Goal: Task Accomplishment & Management: Manage account settings

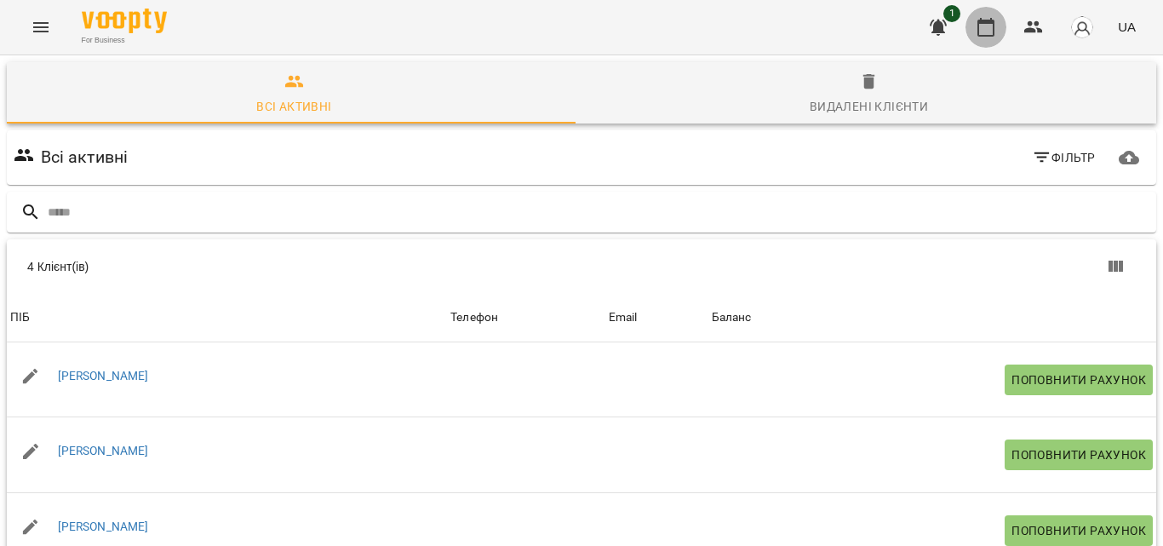
click at [986, 26] on icon "button" at bounding box center [986, 27] width 20 height 20
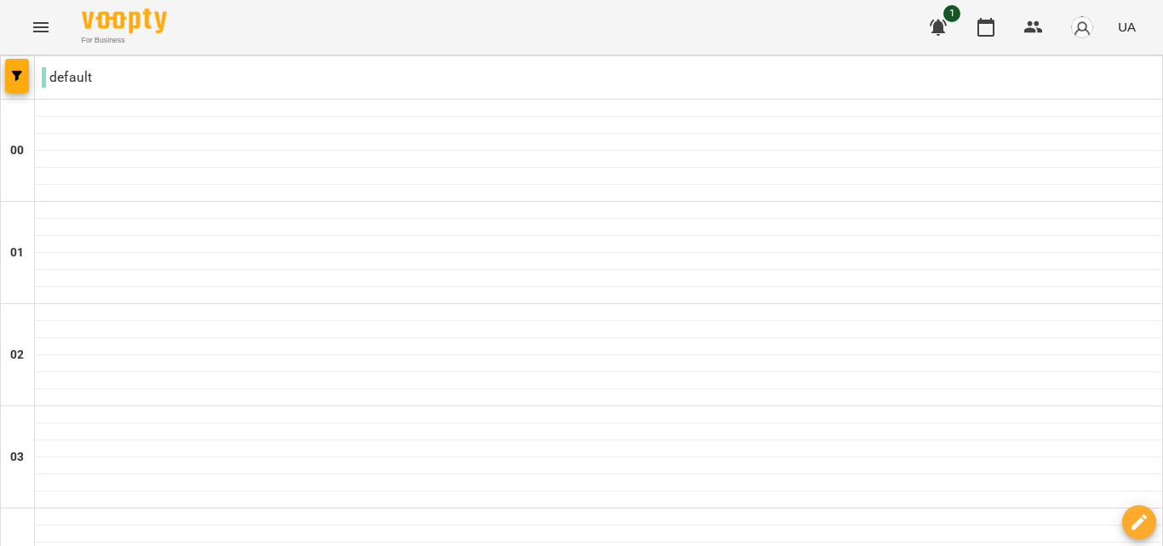
scroll to position [931, 0]
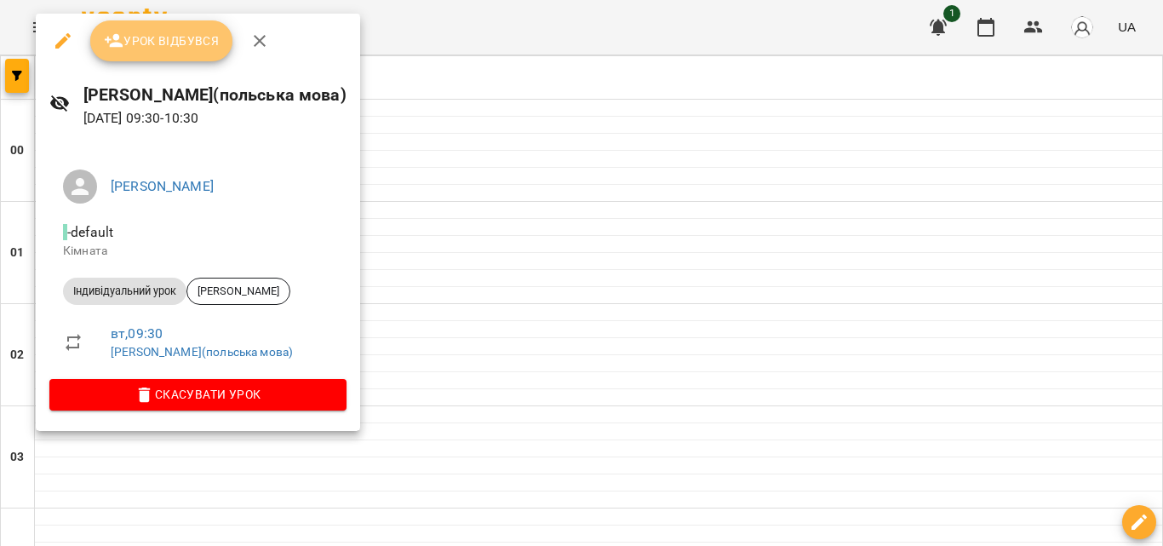
click at [157, 48] on span "Урок відбувся" at bounding box center [162, 41] width 116 height 20
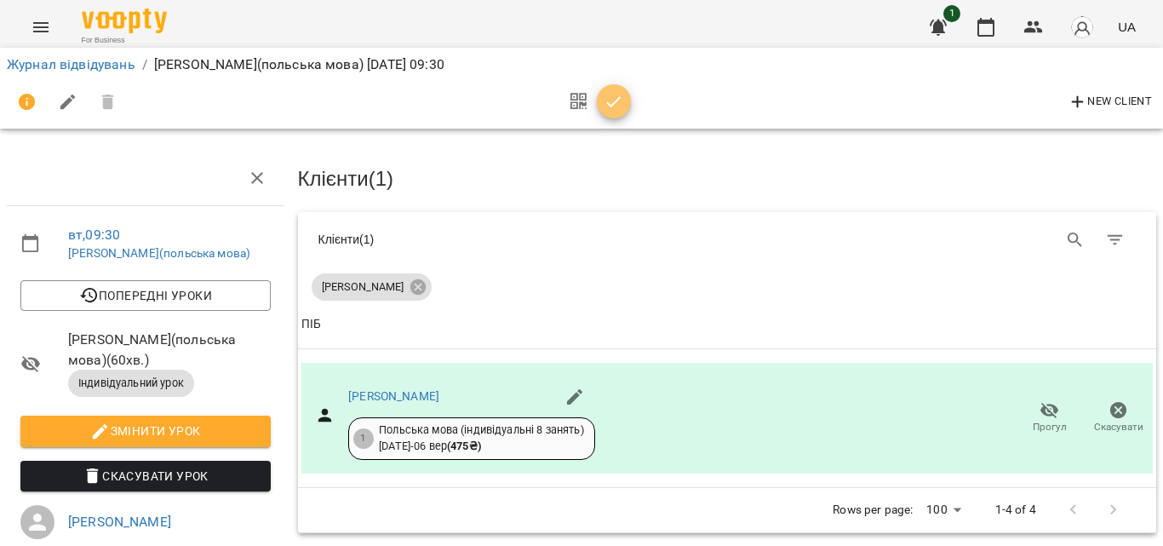
click at [617, 96] on icon "button" at bounding box center [614, 102] width 20 height 20
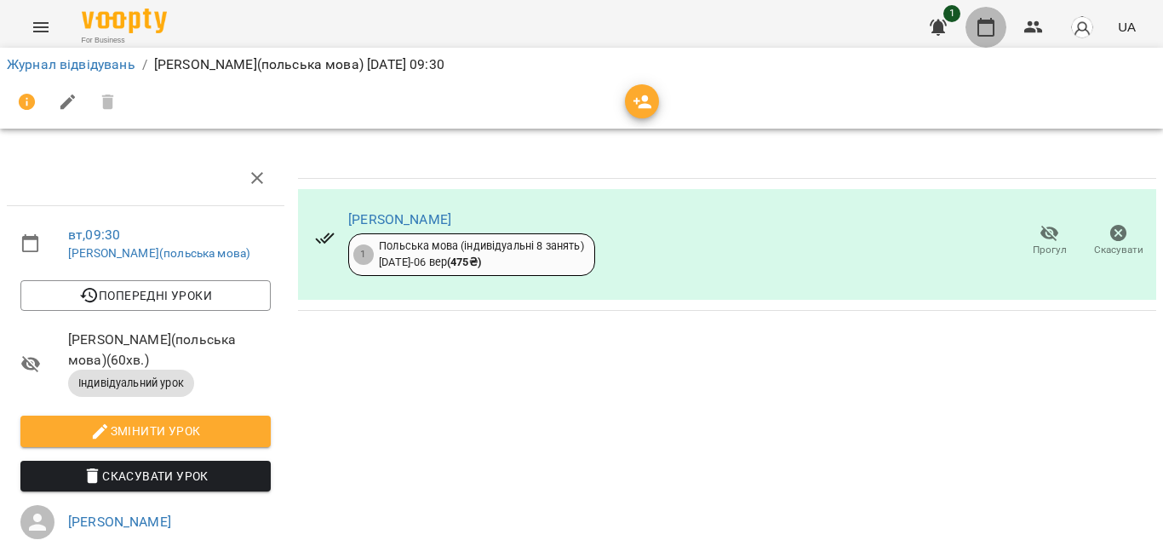
click at [979, 20] on icon "button" at bounding box center [986, 27] width 17 height 19
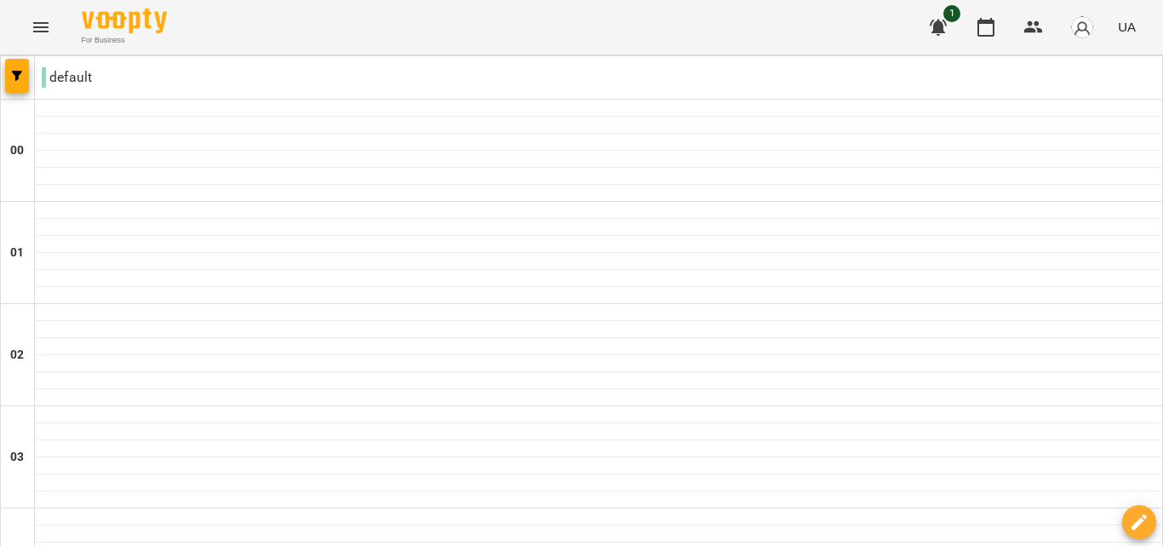
scroll to position [1851, 0]
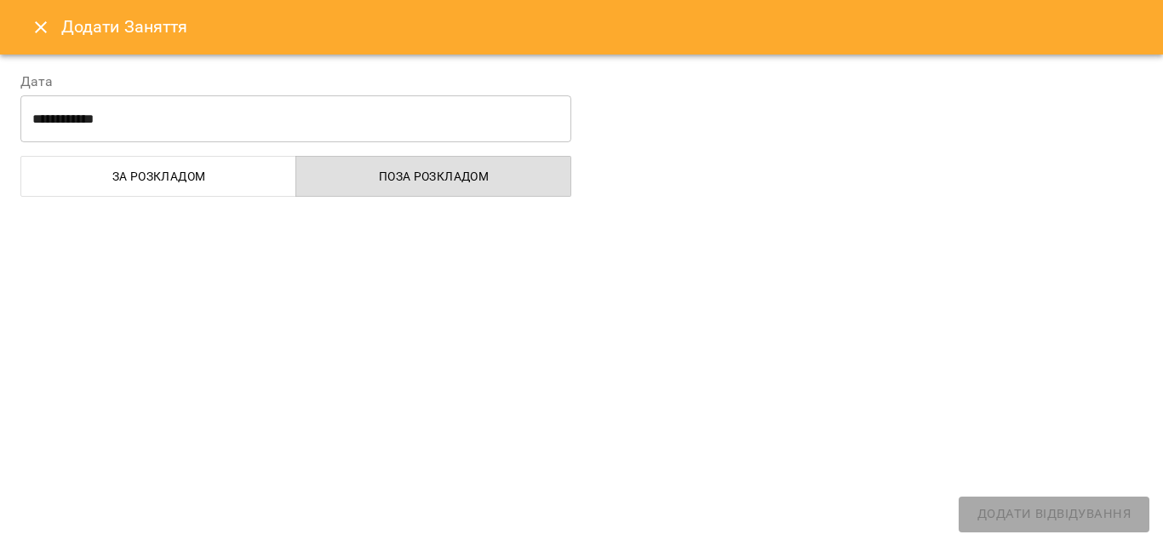
select select "**********"
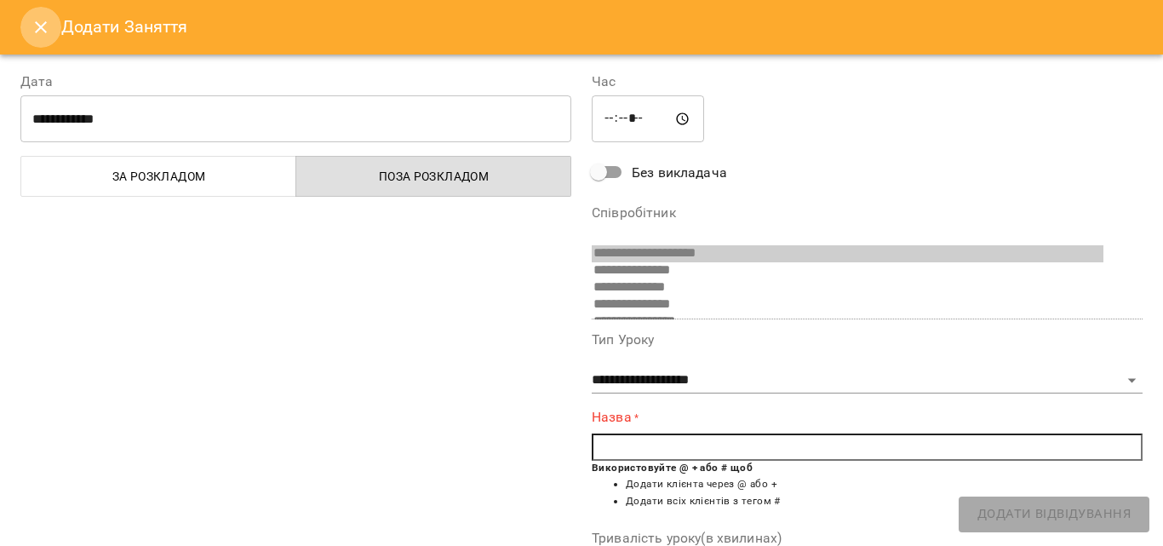
click at [37, 32] on icon "Close" at bounding box center [41, 27] width 20 height 20
